Goal: Obtain resource: Download file/media

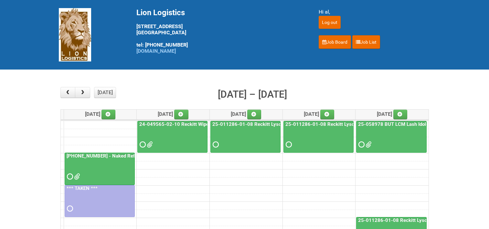
scroll to position [65, 0]
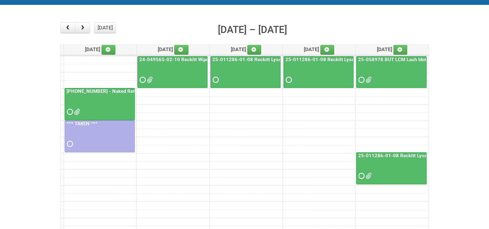
click at [109, 91] on link "[PHONE_NUMBER] - Naked Reformulation" at bounding box center [112, 91] width 94 height 6
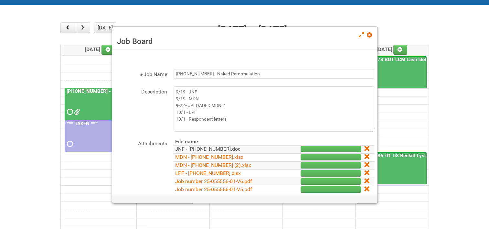
scroll to position [32, 0]
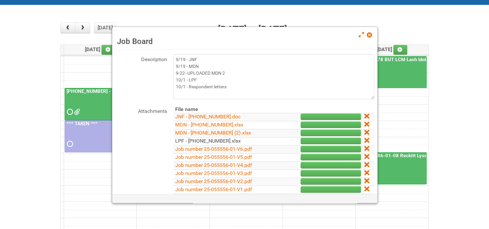
click at [215, 141] on link "LPF - [PHONE_NUMBER].xlsx" at bounding box center [208, 141] width 66 height 6
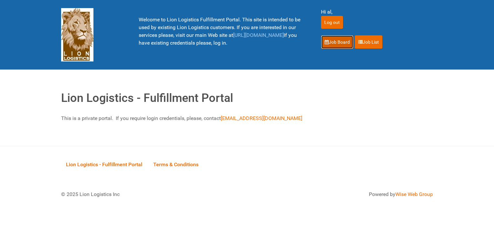
click at [342, 43] on link "Job Board" at bounding box center [337, 42] width 32 height 14
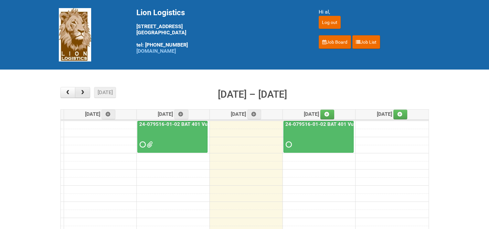
click at [81, 92] on span "button" at bounding box center [83, 92] width 6 height 5
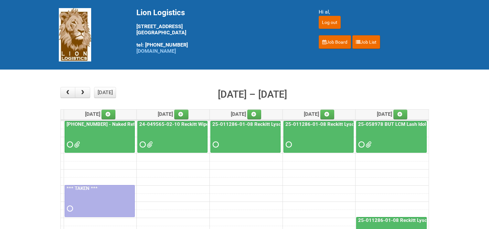
click at [107, 123] on link "25-055556-01 - Naked Reformulation" at bounding box center [112, 124] width 94 height 6
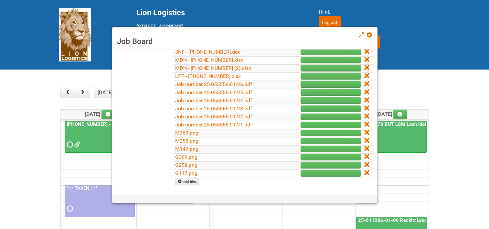
scroll to position [65, 0]
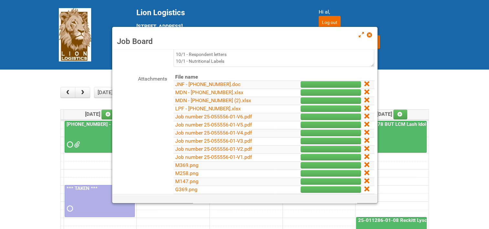
click at [367, 35] on div "Job Board" at bounding box center [244, 38] width 265 height 23
click at [372, 34] on span at bounding box center [369, 35] width 5 height 5
